Goal: Transaction & Acquisition: Purchase product/service

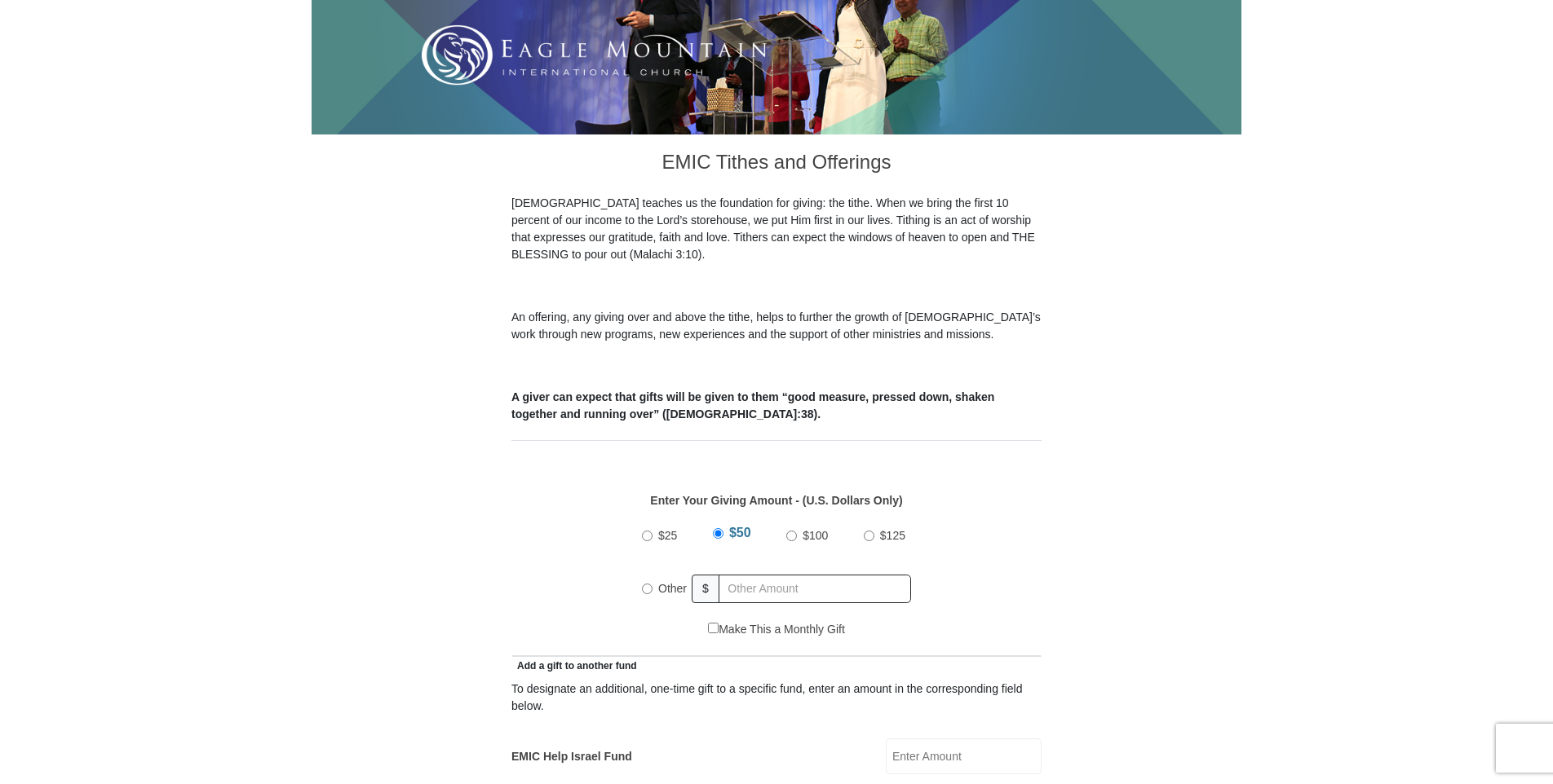
scroll to position [327, 0]
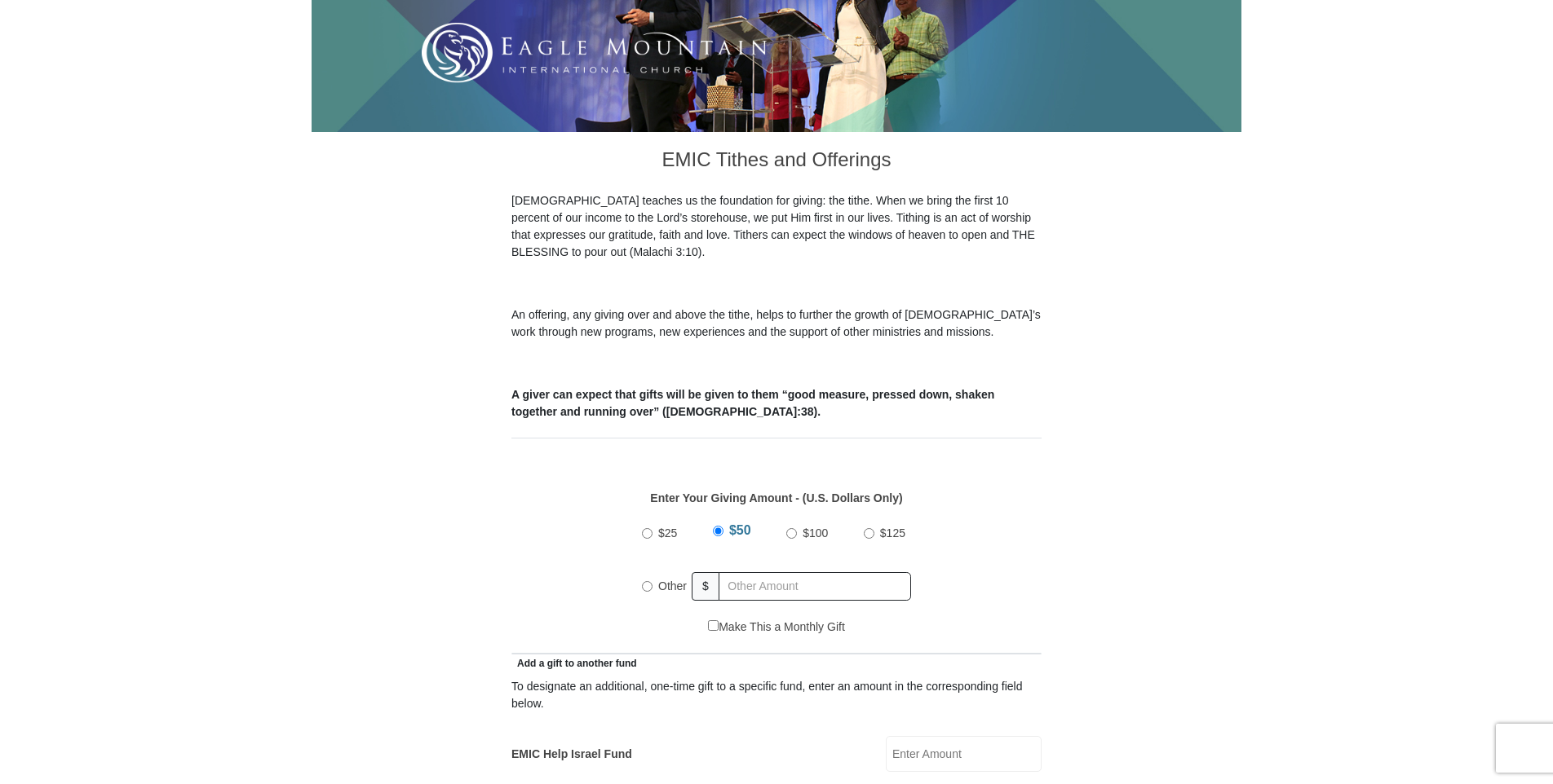
click at [648, 582] on input "Other" at bounding box center [647, 586] width 10 height 10
radio input "true"
click at [753, 572] on input "text" at bounding box center [817, 586] width 187 height 29
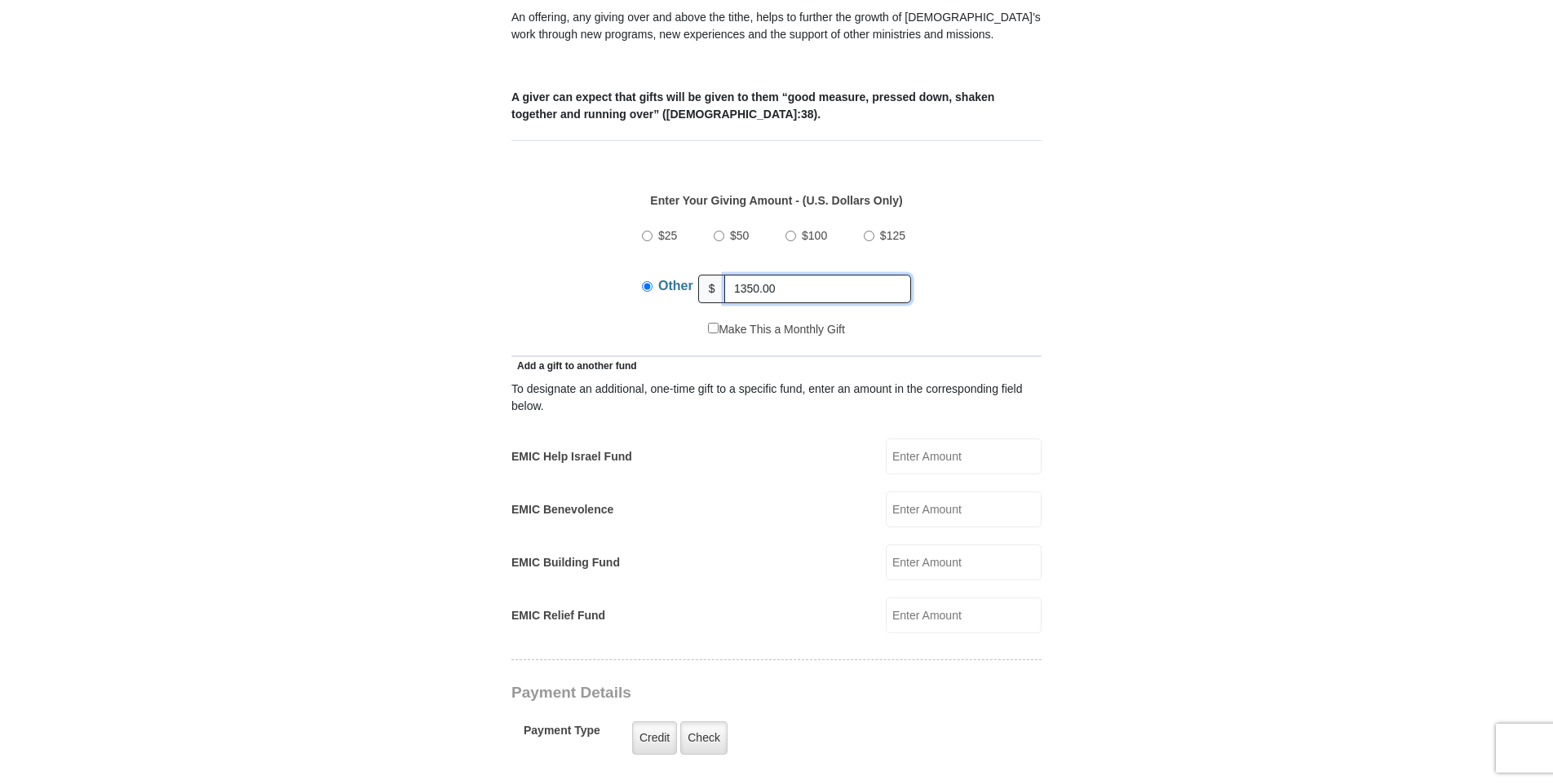
scroll to position [652, 0]
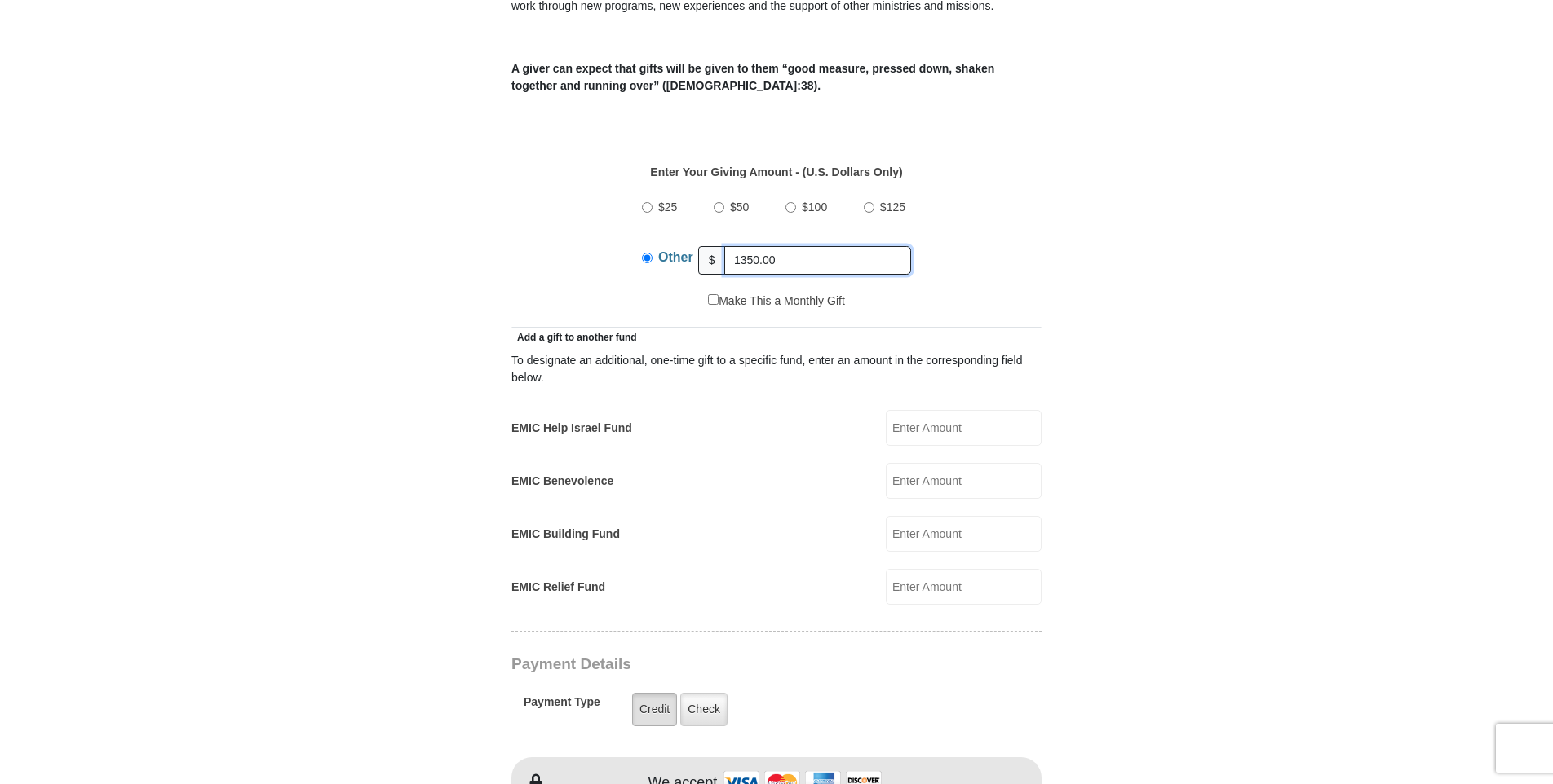
type input "1350.00"
click at [663, 694] on label "Credit" at bounding box center [654, 710] width 45 height 33
click at [0, 0] on input "Credit" at bounding box center [0, 0] width 0 height 0
click at [654, 693] on label "Credit" at bounding box center [654, 710] width 45 height 33
click at [0, 0] on input "Credit" at bounding box center [0, 0] width 0 height 0
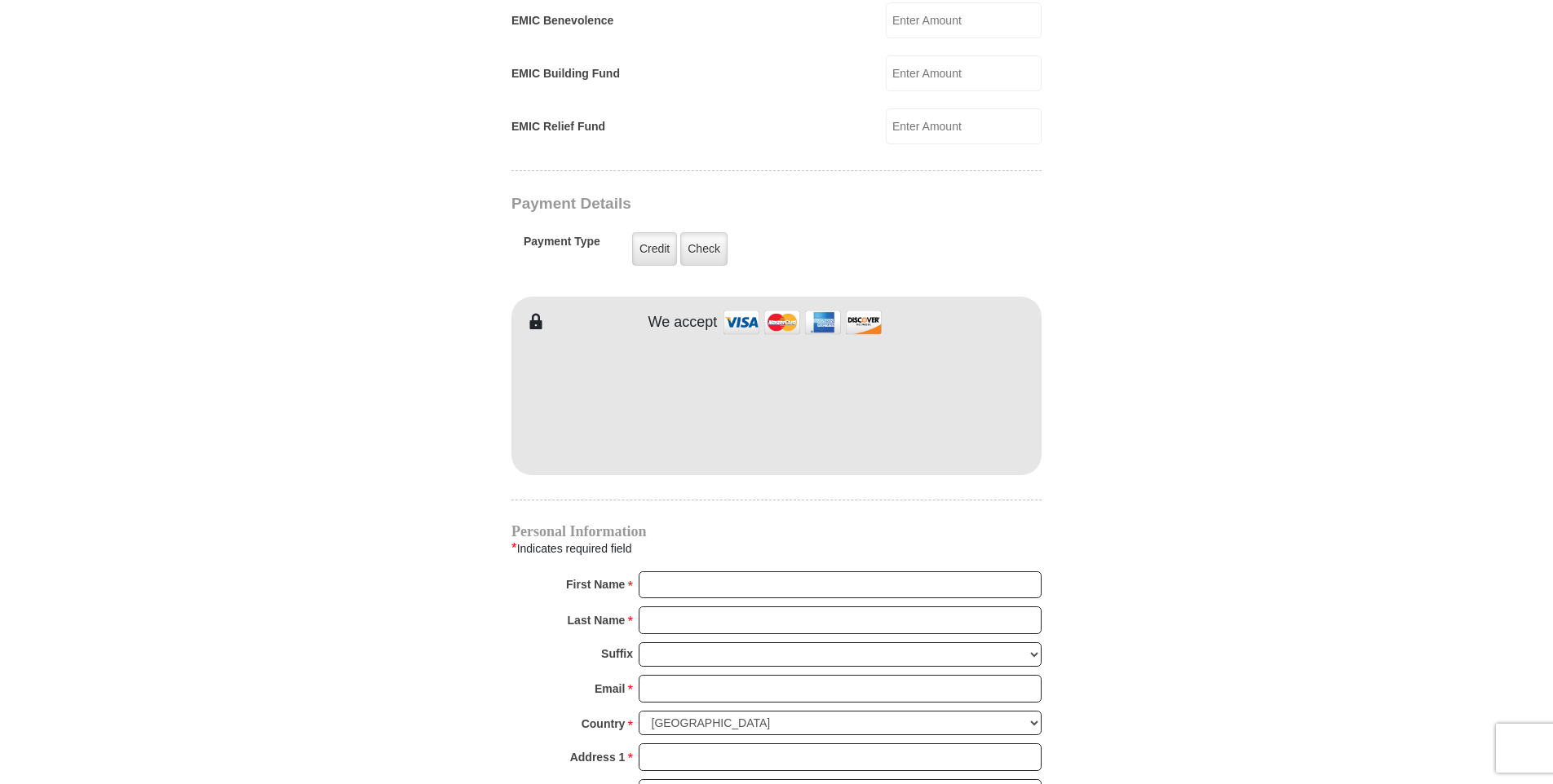
scroll to position [1141, 0]
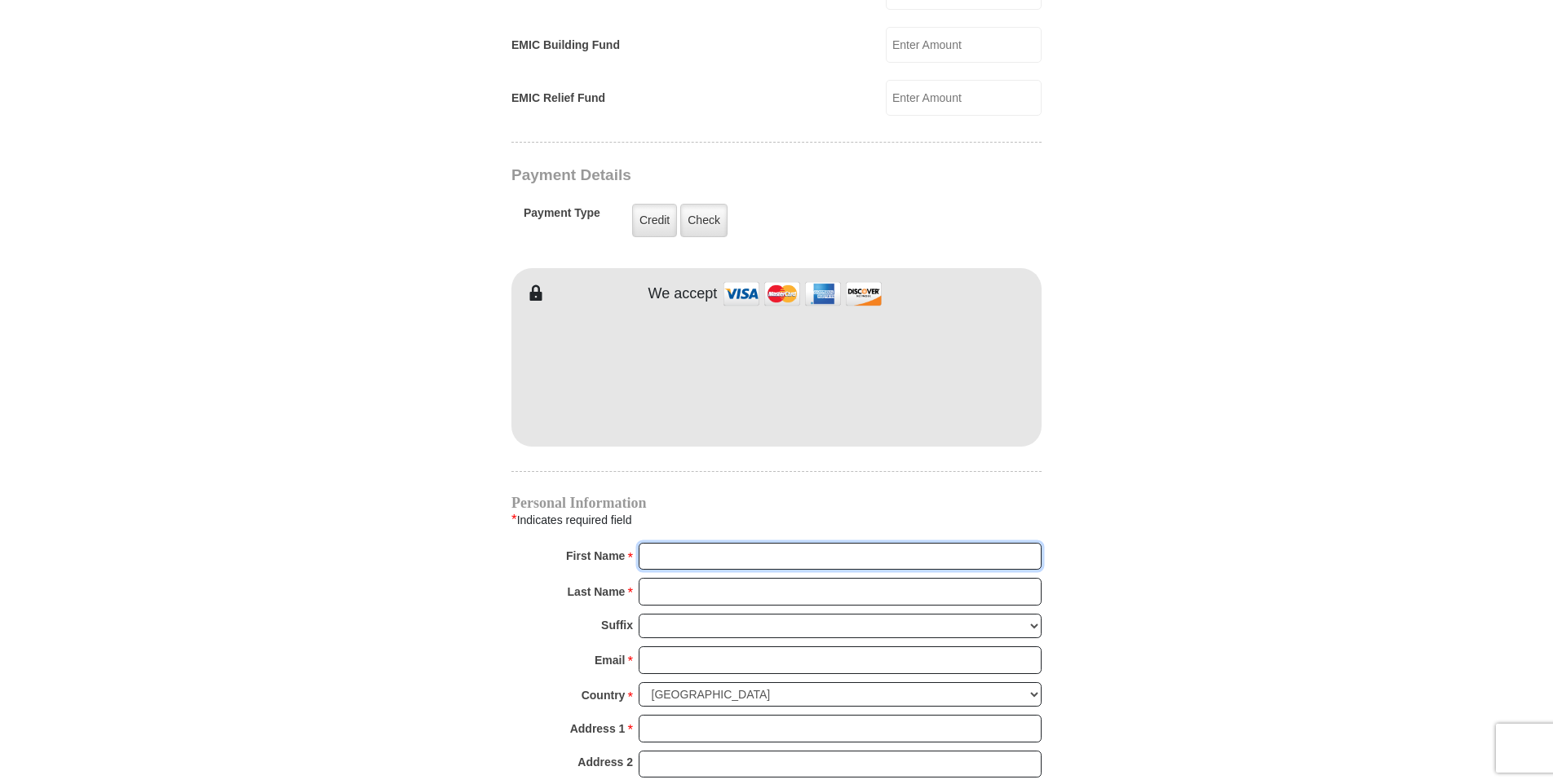
click at [693, 543] on input "First Name *" at bounding box center [840, 557] width 403 height 28
type input "[PERSON_NAME]"
click at [690, 578] on input "Last Name *" at bounding box center [840, 592] width 403 height 28
type input "[PERSON_NAME]"
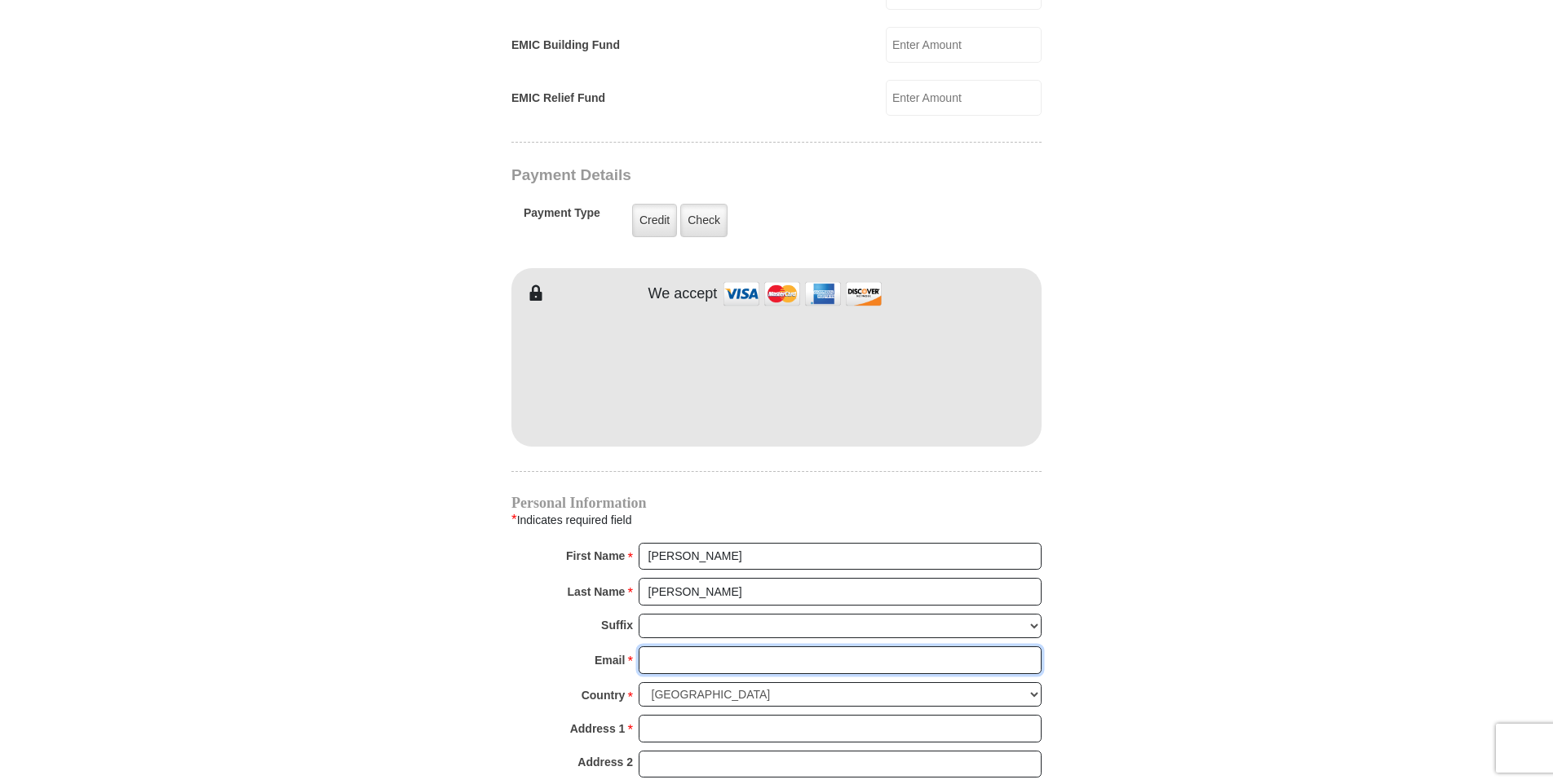
click at [677, 647] on input "Email *" at bounding box center [840, 661] width 403 height 28
type input "[EMAIL_ADDRESS][DOMAIN_NAME]"
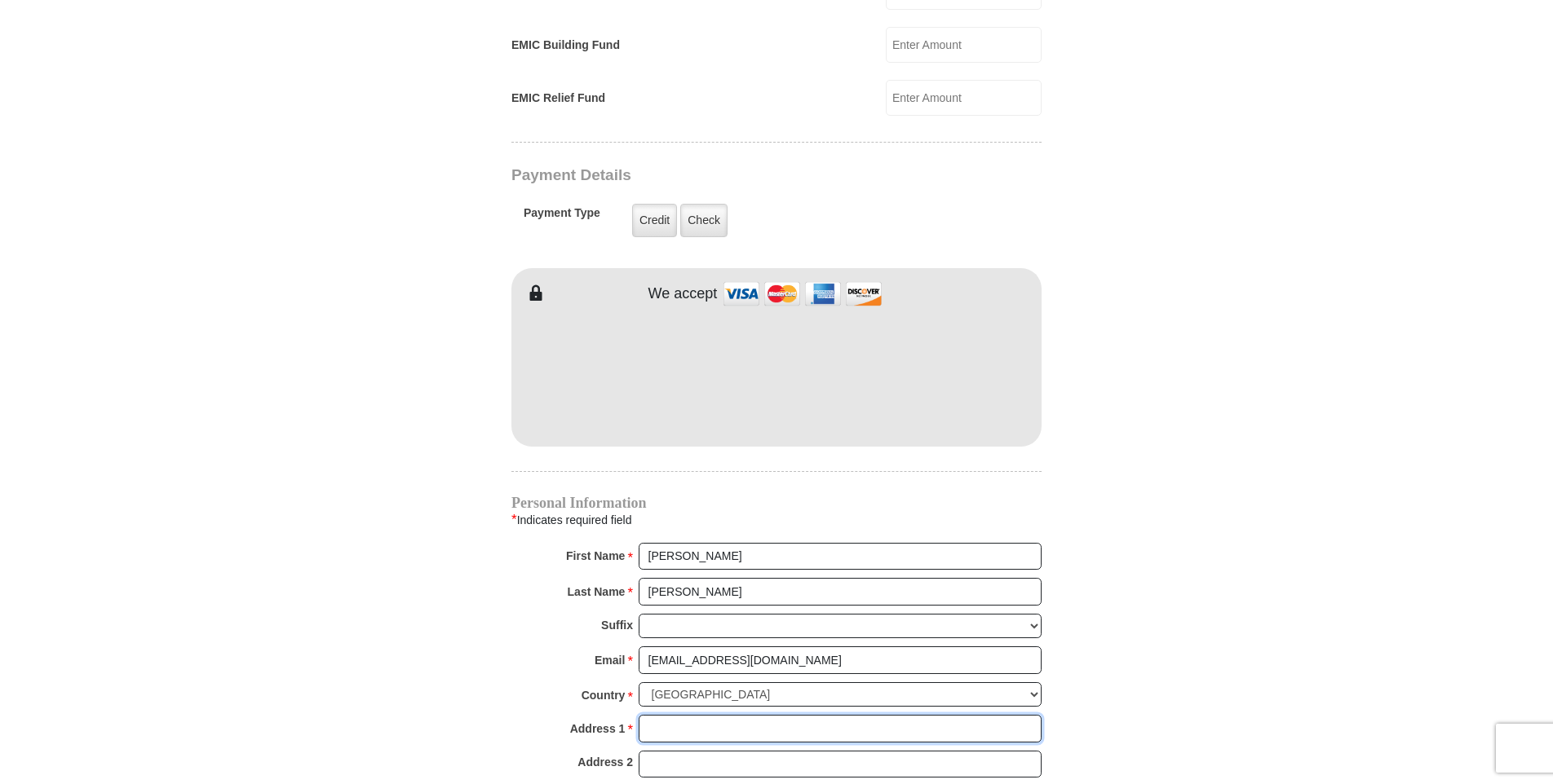
click at [677, 715] on input "Address 1 *" at bounding box center [840, 729] width 403 height 28
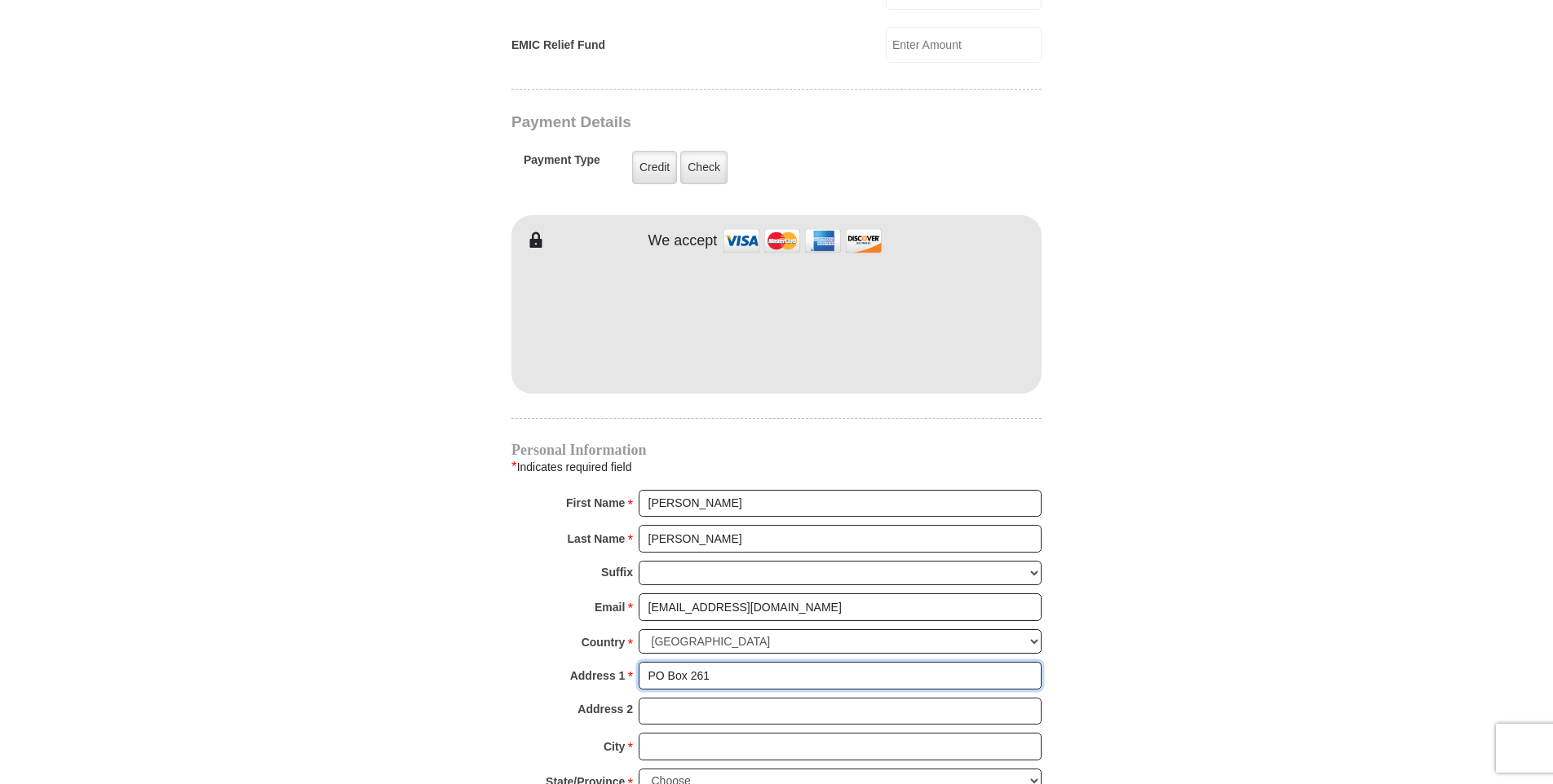
scroll to position [1223, 0]
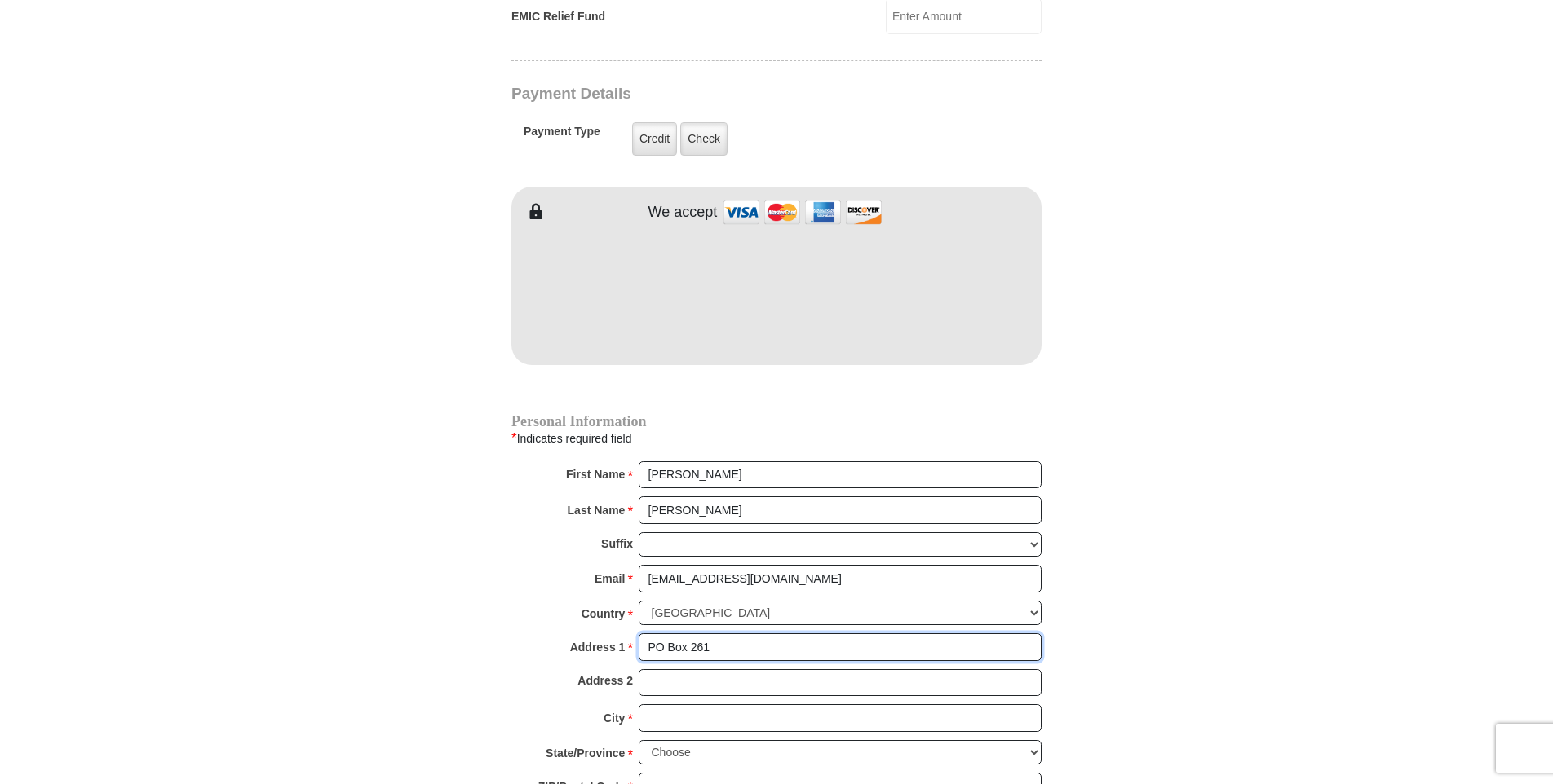
type input "PO Box 261"
click at [666, 704] on input "City *" at bounding box center [840, 718] width 403 height 28
type input "Semmes"
click at [743, 740] on select "Choose [US_STATE] [US_STATE] [US_STATE] [US_STATE] [US_STATE] Armed Forces Amer…" at bounding box center [840, 752] width 403 height 25
select select "AL"
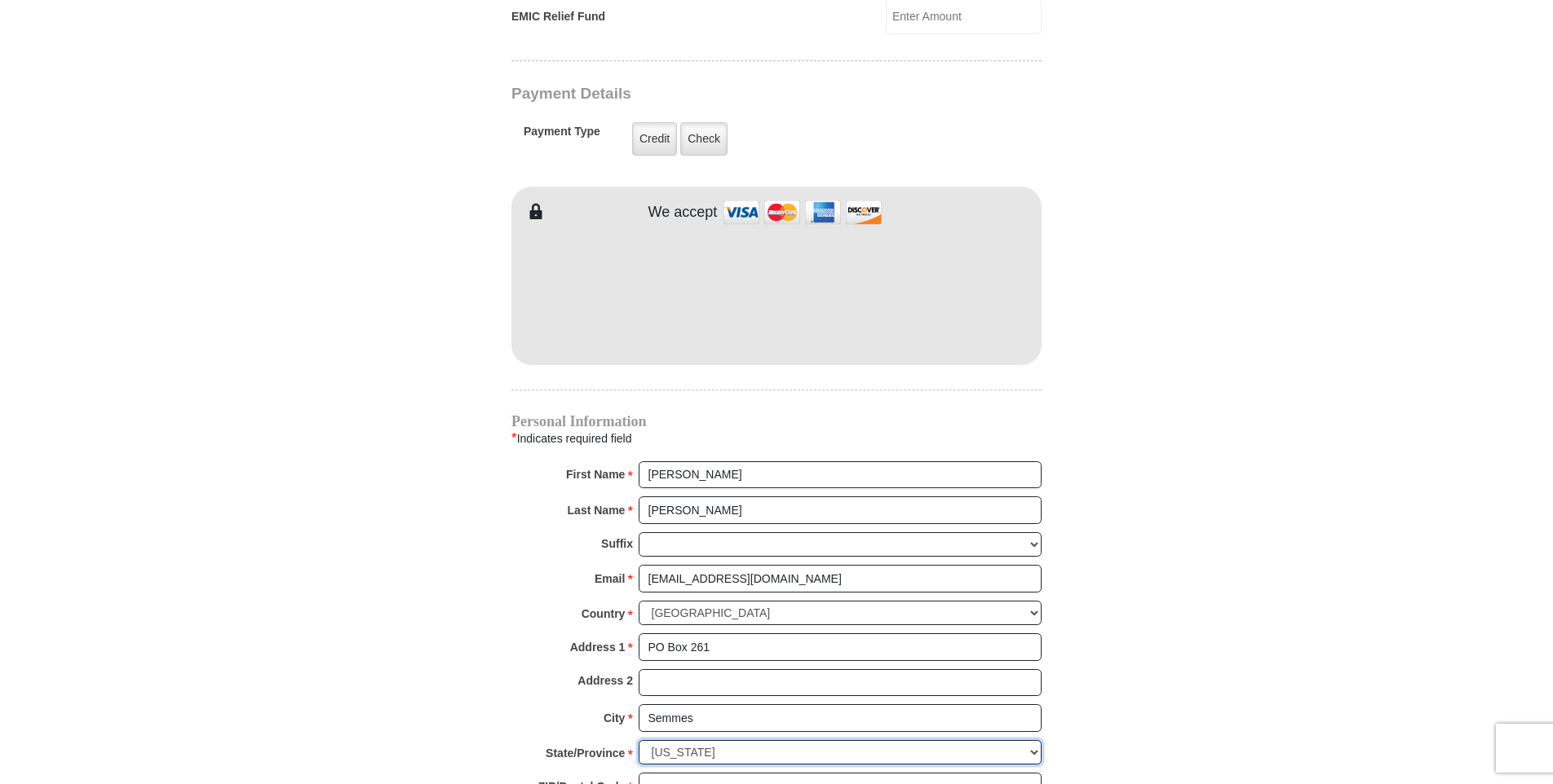
click at [639, 740] on select "Choose [US_STATE] [US_STATE] [US_STATE] [US_STATE] [US_STATE] Armed Forces Amer…" at bounding box center [840, 752] width 403 height 25
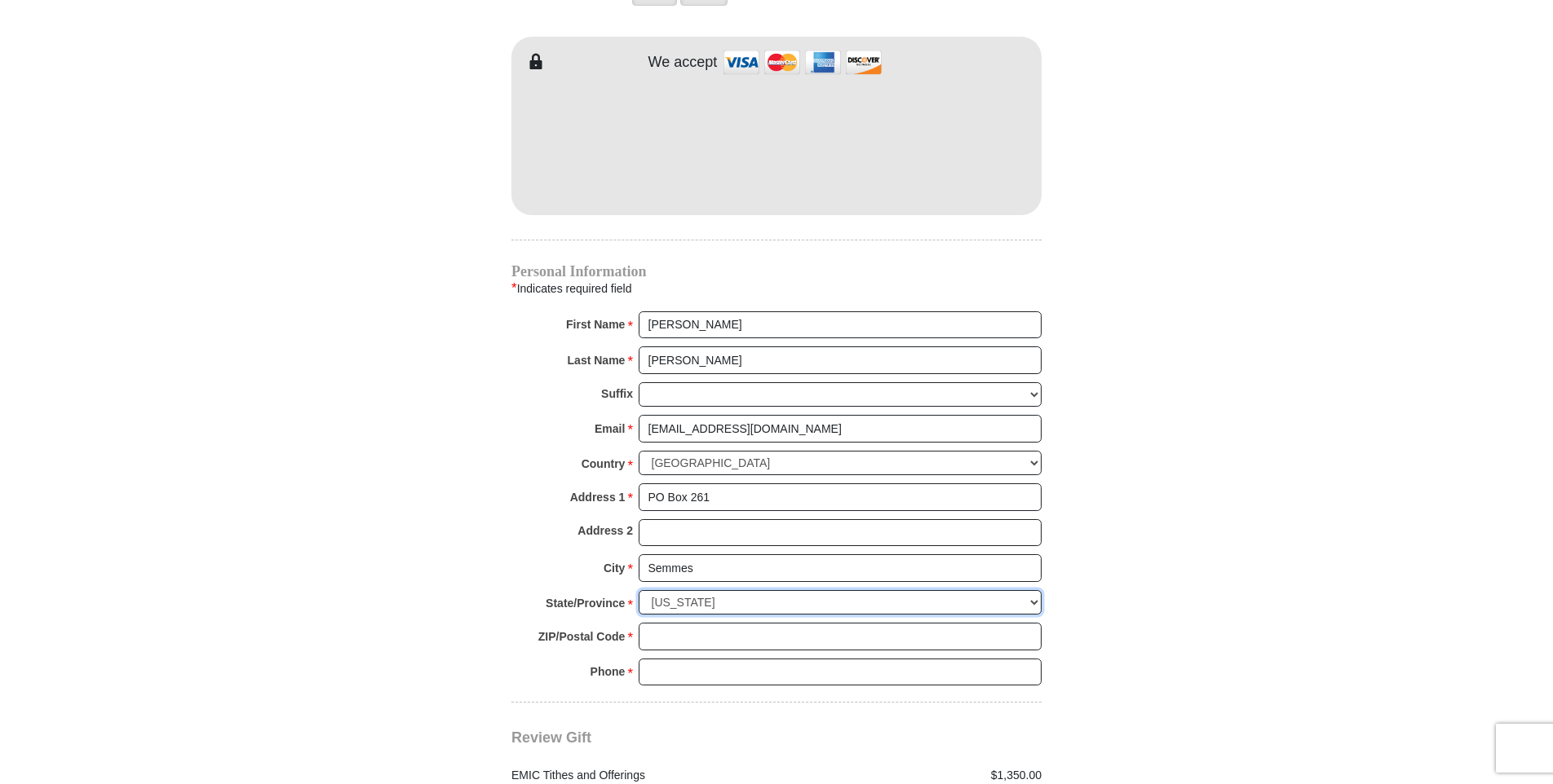
scroll to position [1386, 0]
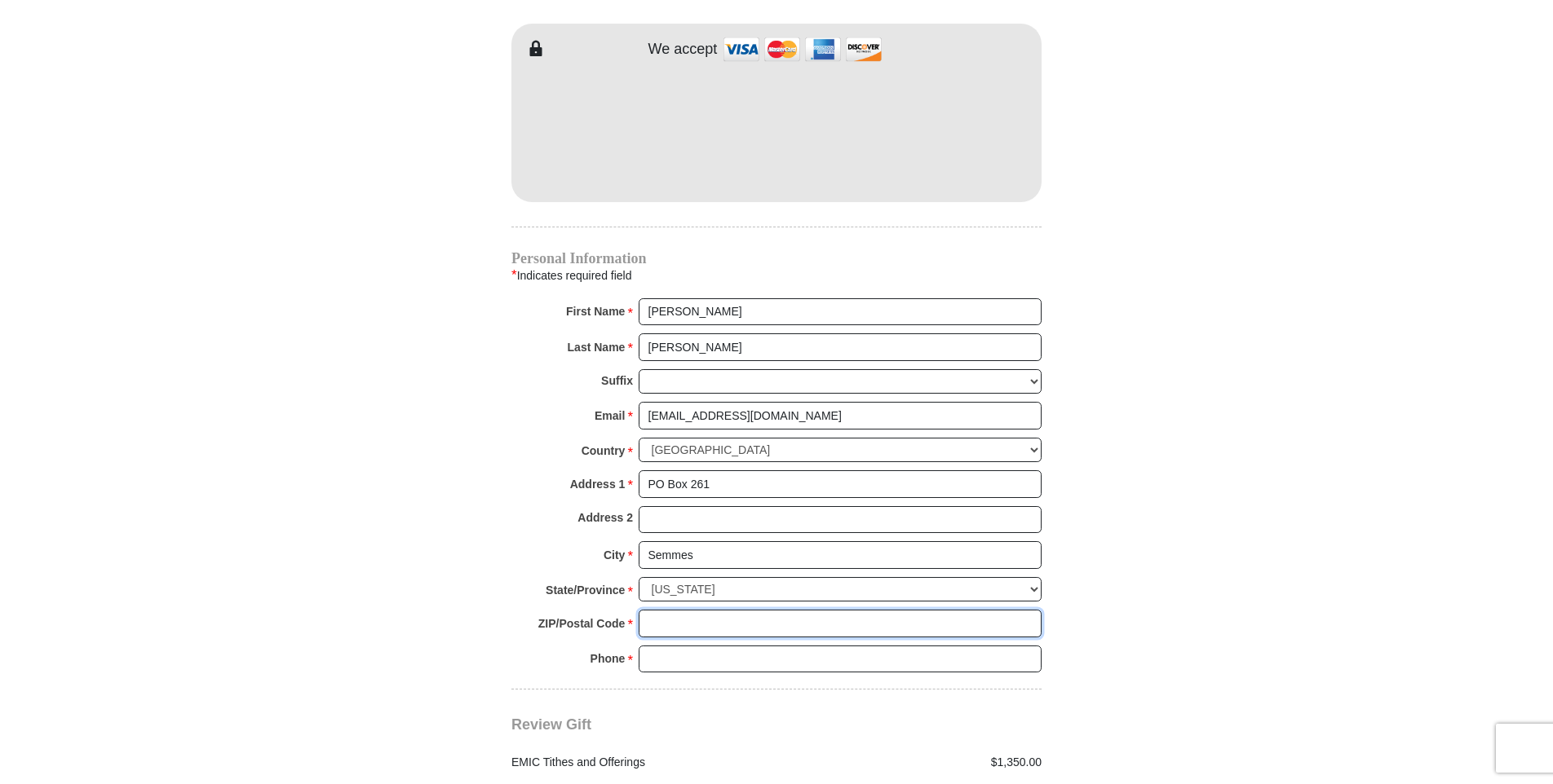
click at [661, 610] on input "ZIP/Postal Code *" at bounding box center [840, 623] width 403 height 28
type input "36575"
click at [666, 646] on input "Phone * *" at bounding box center [840, 660] width 403 height 28
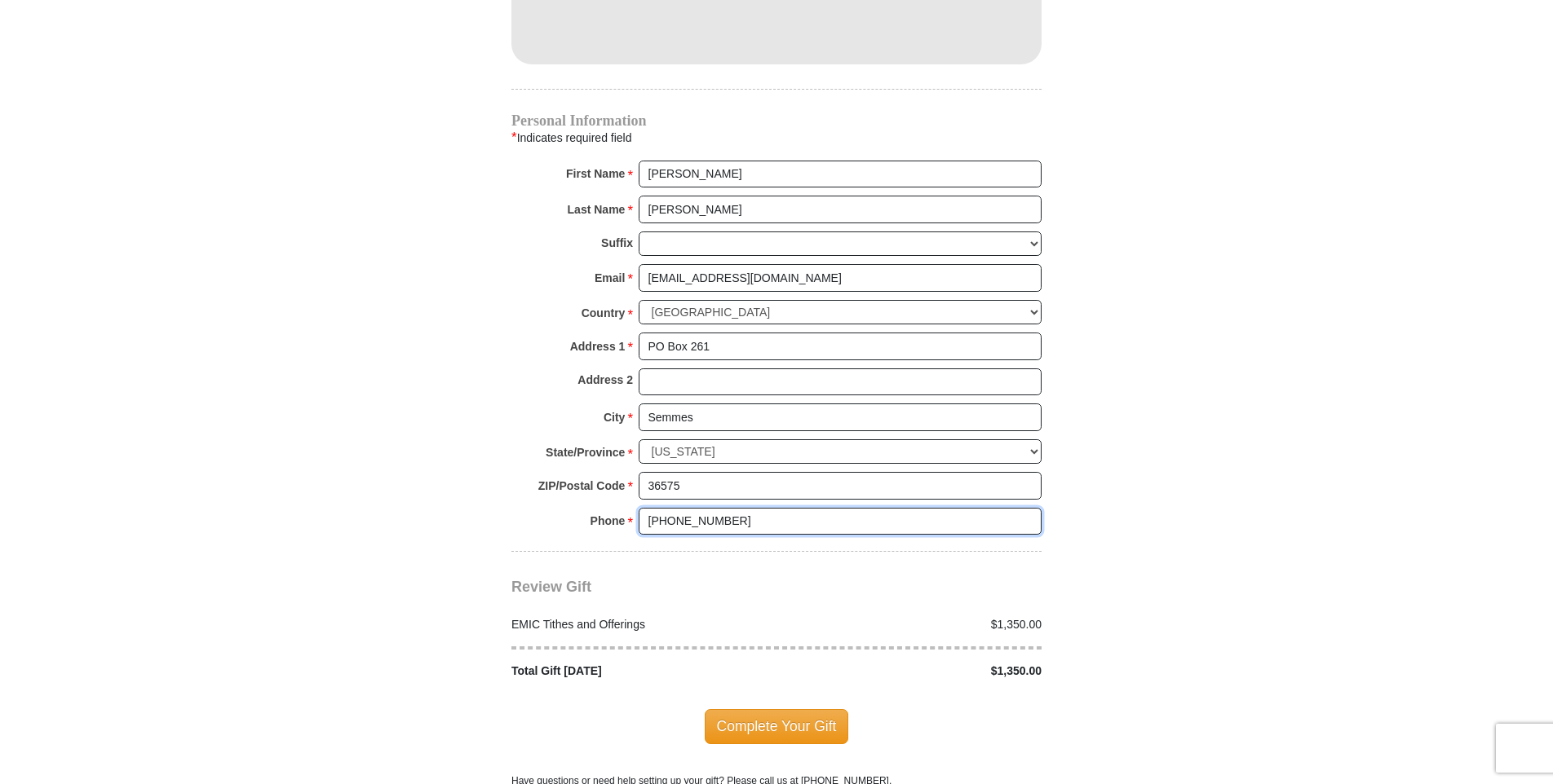
scroll to position [1549, 0]
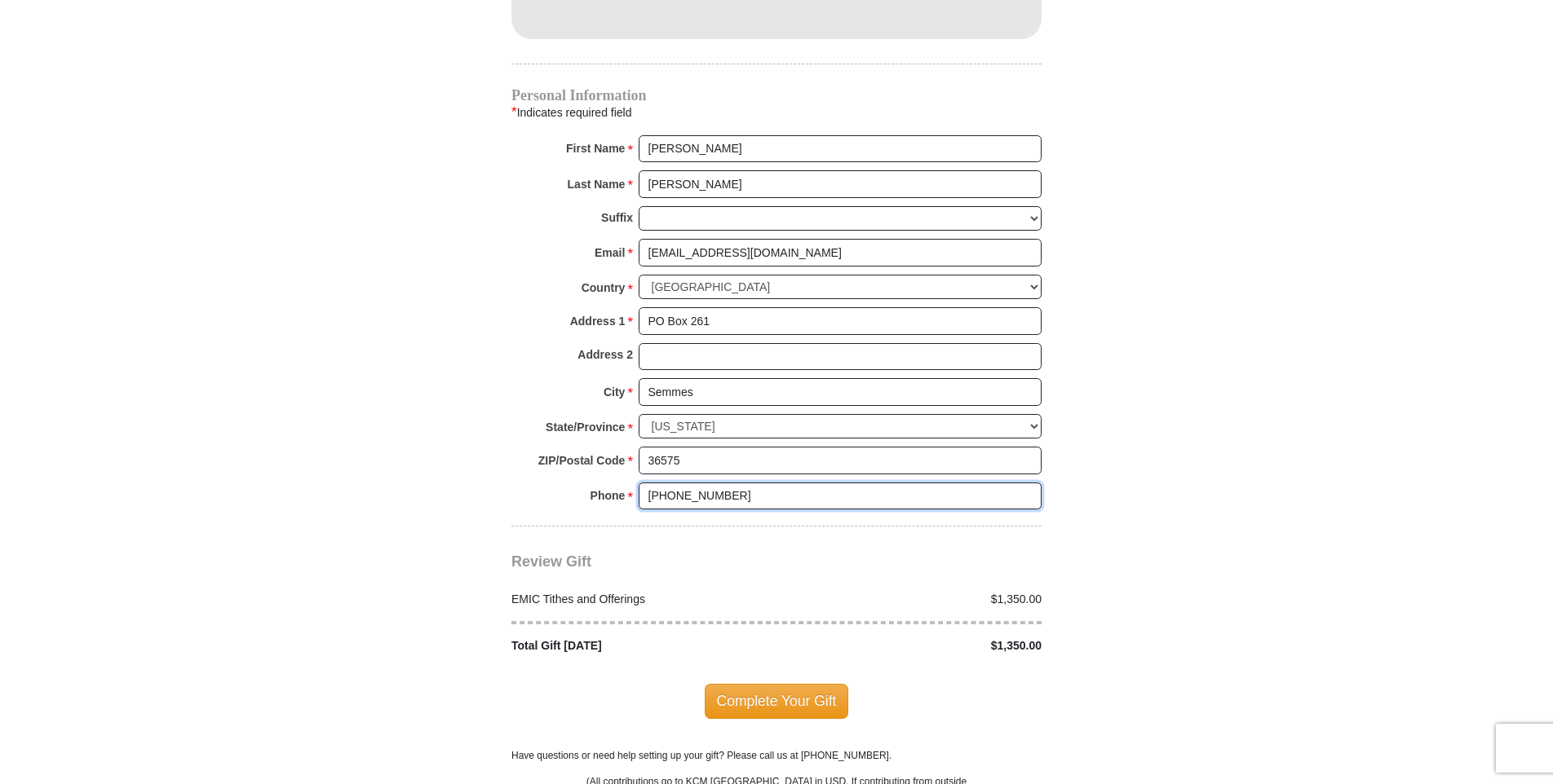
type input "[PHONE_NUMBER]"
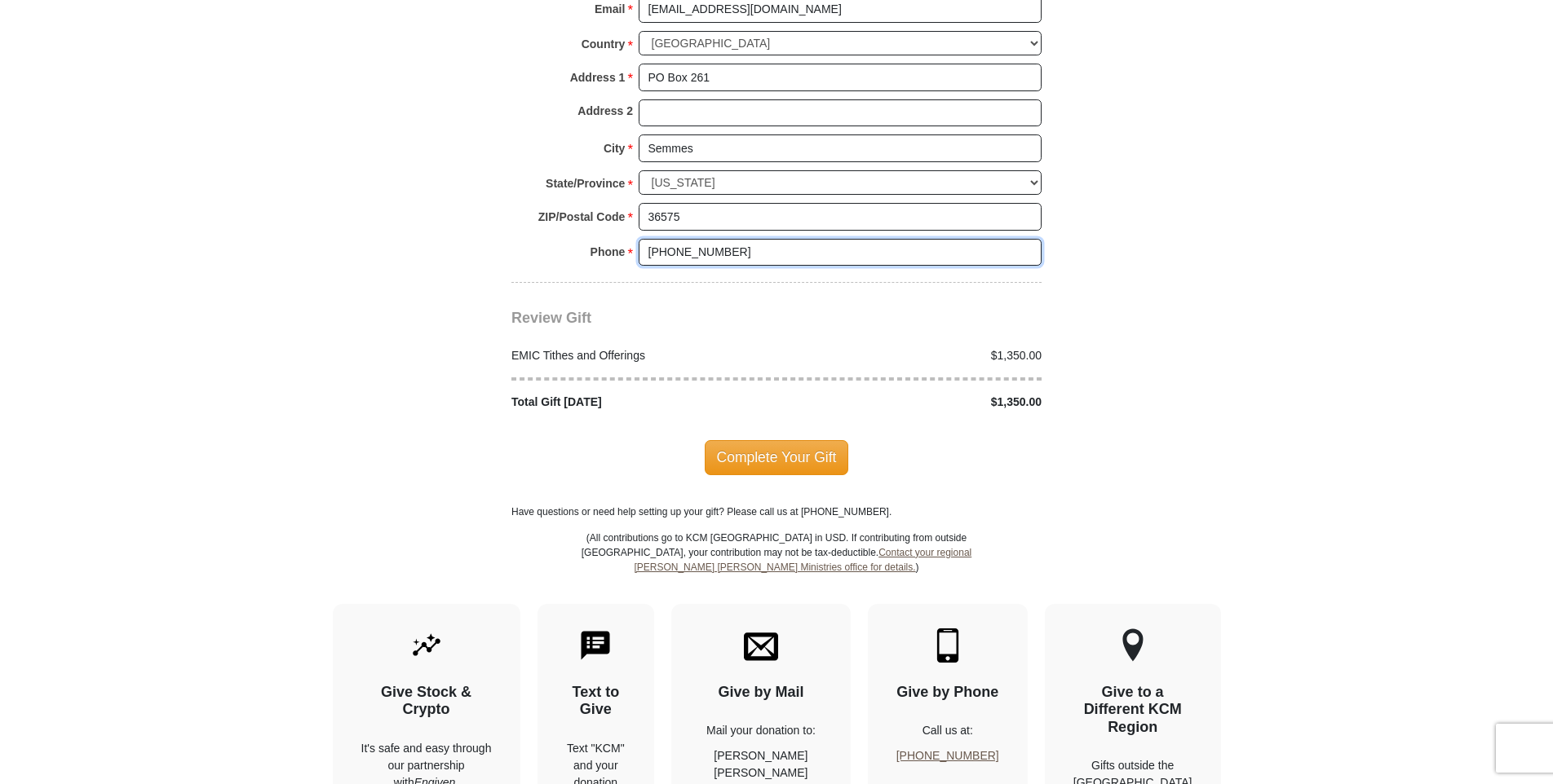
scroll to position [1794, 0]
click at [772, 440] on span "Complete Your Gift" at bounding box center [777, 456] width 145 height 34
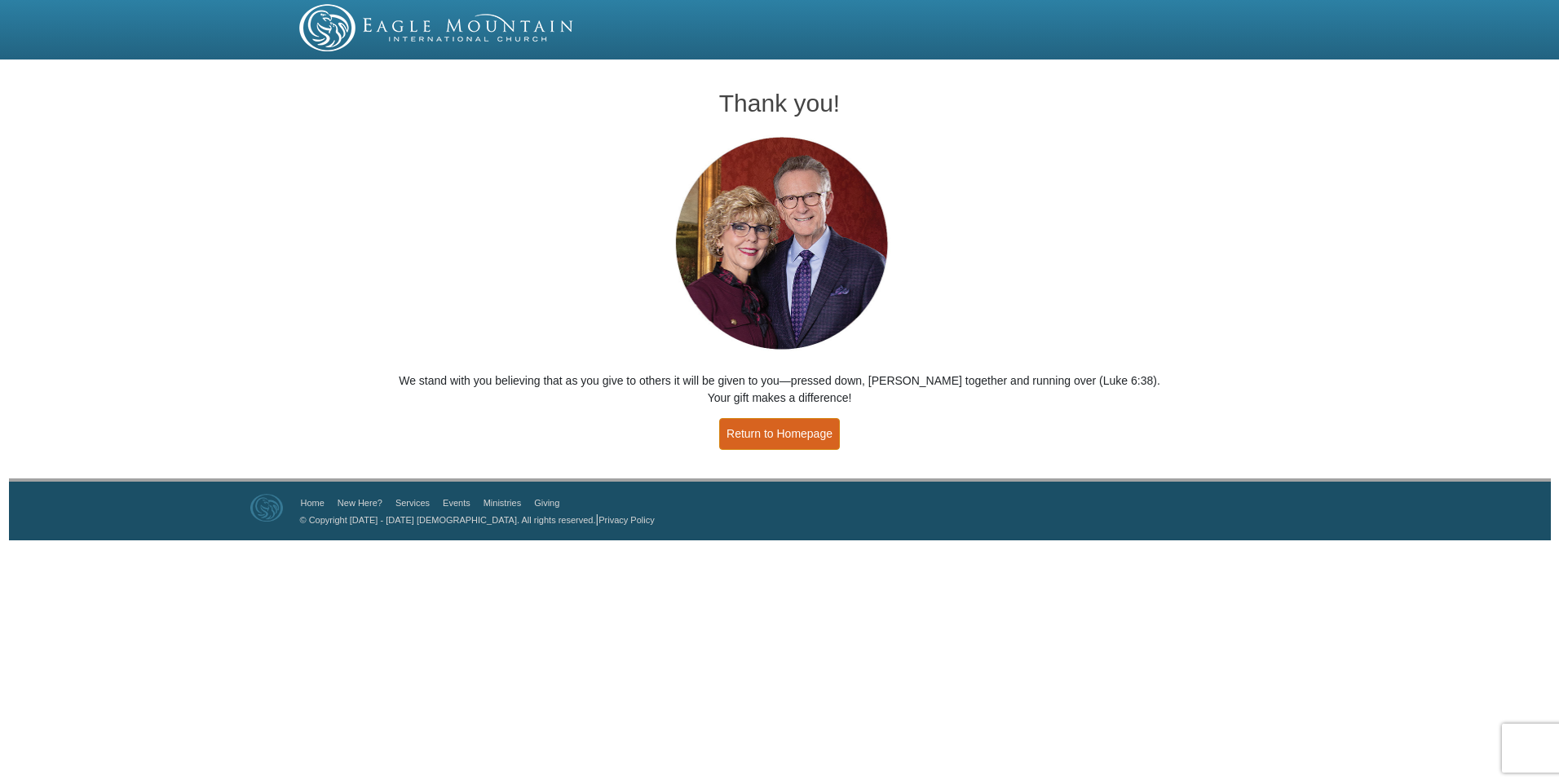
click at [784, 434] on link "Return to Homepage" at bounding box center [780, 434] width 121 height 32
